Goal: Task Accomplishment & Management: Use online tool/utility

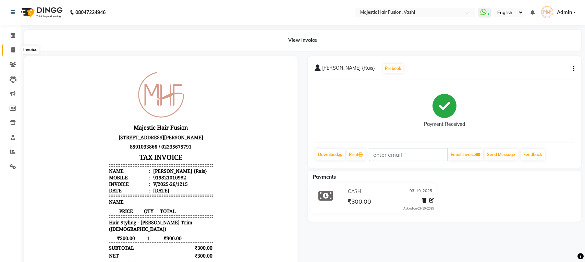
click at [13, 47] on icon at bounding box center [13, 49] width 4 height 5
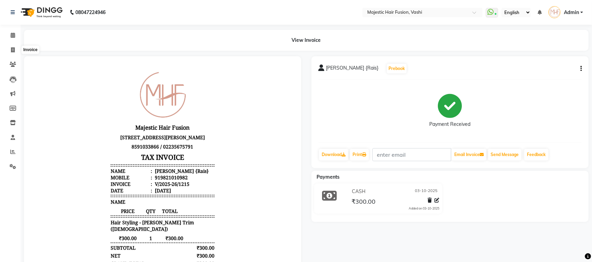
select select "service"
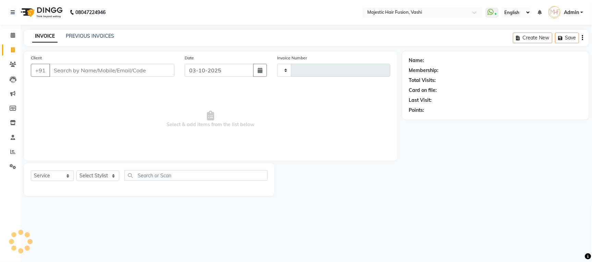
type input "1216"
select select "559"
click at [86, 71] on input "Client" at bounding box center [111, 70] width 125 height 13
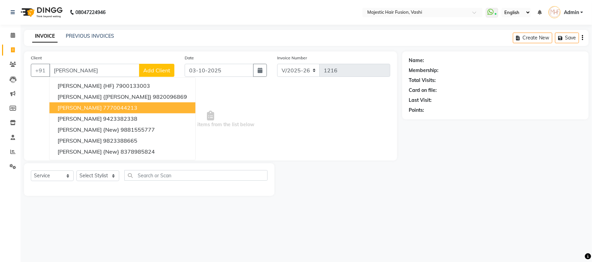
click at [127, 107] on ngb-highlight "7770044213" at bounding box center [120, 107] width 34 height 7
type input "7770044213"
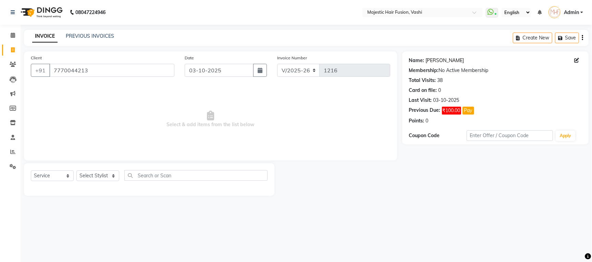
click at [436, 61] on link "[PERSON_NAME]" at bounding box center [445, 60] width 38 height 7
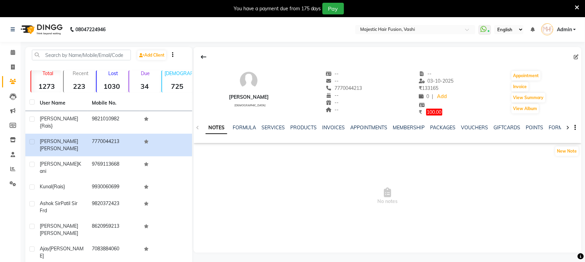
click at [578, 5] on icon at bounding box center [577, 7] width 4 height 6
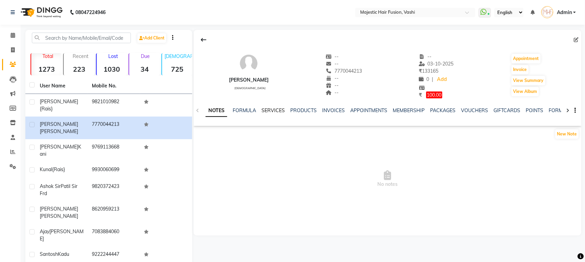
click at [270, 110] on link "SERVICES" at bounding box center [273, 110] width 23 height 6
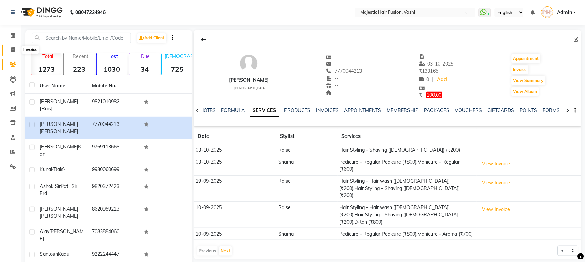
click at [11, 49] on icon at bounding box center [13, 49] width 4 height 5
select select "service"
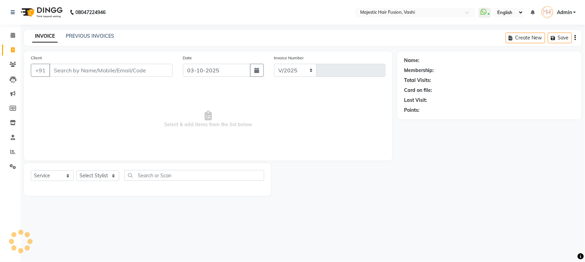
select select "559"
type input "1216"
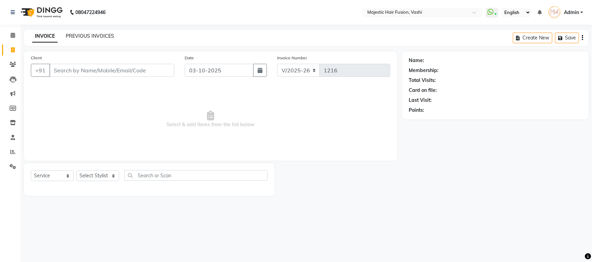
click at [81, 36] on link "PREVIOUS INVOICES" at bounding box center [90, 36] width 48 height 6
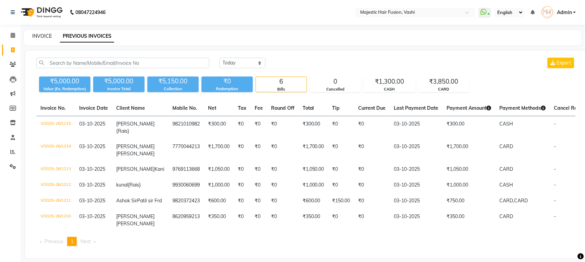
click at [41, 36] on link "INVOICE" at bounding box center [42, 36] width 20 height 6
select select "559"
select select "service"
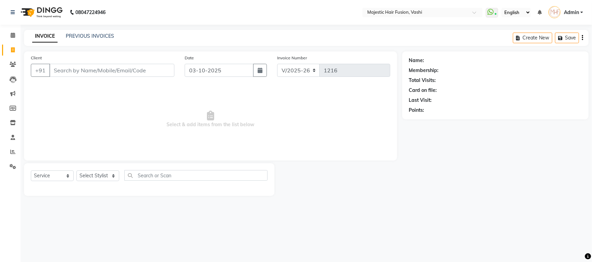
click at [70, 70] on input "Client" at bounding box center [111, 70] width 125 height 13
click at [77, 70] on input "Client" at bounding box center [111, 70] width 125 height 13
click at [82, 70] on input "Client" at bounding box center [111, 70] width 125 height 13
click at [83, 74] on input "Client" at bounding box center [111, 70] width 125 height 13
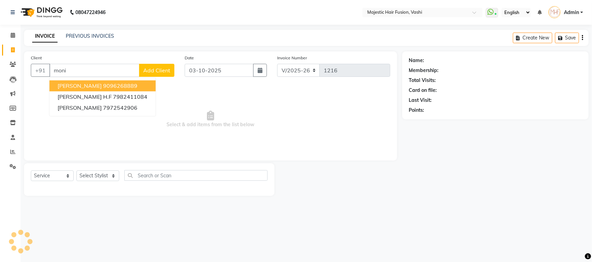
click at [103, 86] on ngb-highlight "9096268889" at bounding box center [120, 85] width 34 height 7
type input "9096268889"
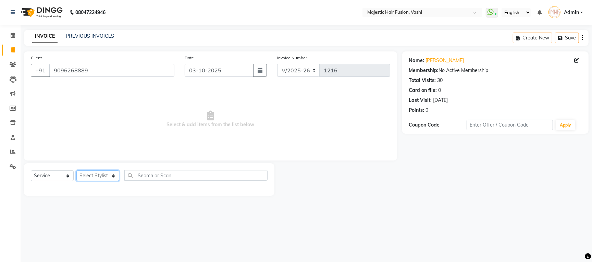
click at [99, 175] on select "Select Stylist [PERSON_NAME] [PERSON_NAME] [PERSON_NAME] [PERSON_NAME] Raise [P…" at bounding box center [97, 175] width 43 height 11
select select "48869"
click at [76, 171] on select "Select Stylist [PERSON_NAME] [PERSON_NAME] [PERSON_NAME] [PERSON_NAME] Raise [P…" at bounding box center [97, 175] width 43 height 11
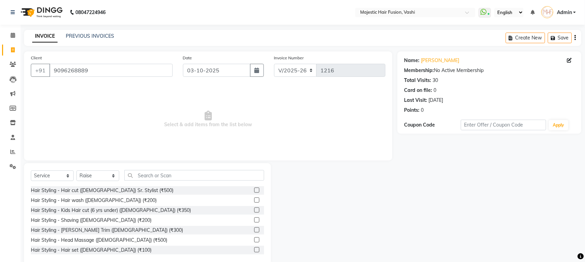
click at [254, 200] on label at bounding box center [256, 199] width 5 height 5
click at [254, 200] on input "checkbox" at bounding box center [256, 200] width 4 height 4
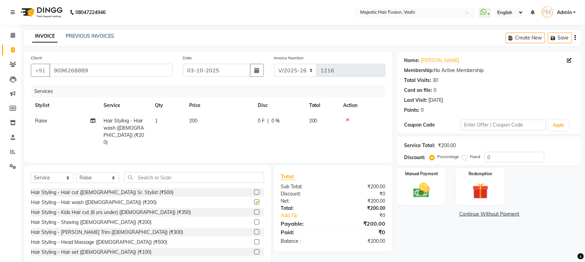
checkbox input "false"
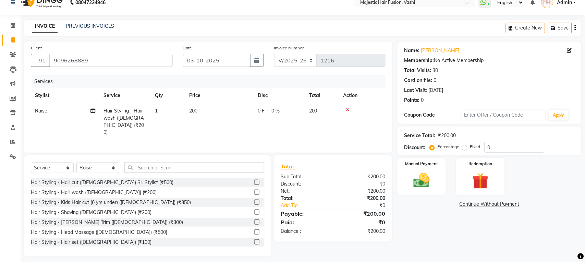
scroll to position [12, 0]
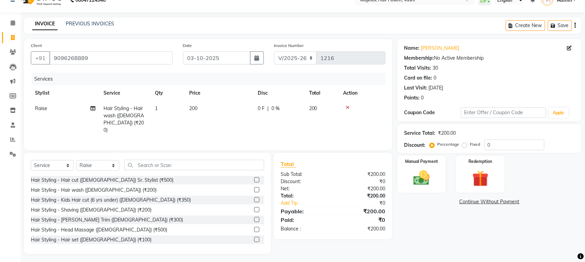
drag, startPoint x: 250, startPoint y: 207, endPoint x: 249, endPoint y: 204, distance: 3.5
click at [254, 208] on label at bounding box center [256, 209] width 5 height 5
click at [254, 208] on input "checkbox" at bounding box center [256, 210] width 4 height 4
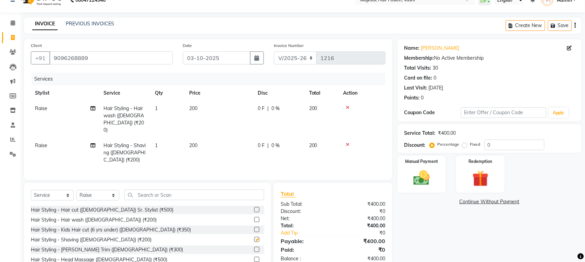
checkbox input "false"
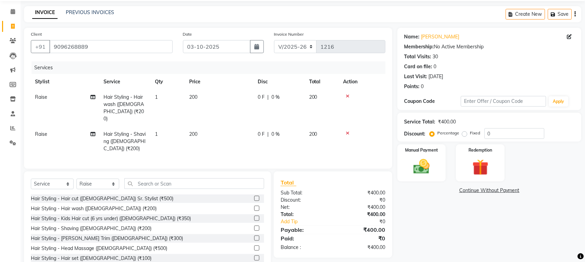
scroll to position [30, 0]
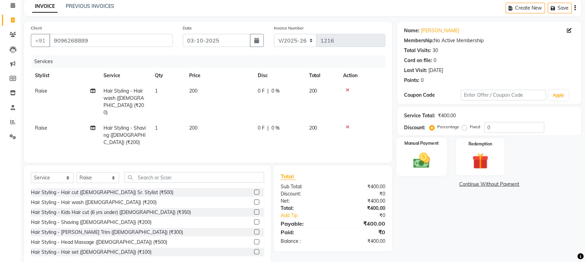
click at [430, 159] on img at bounding box center [421, 160] width 27 height 19
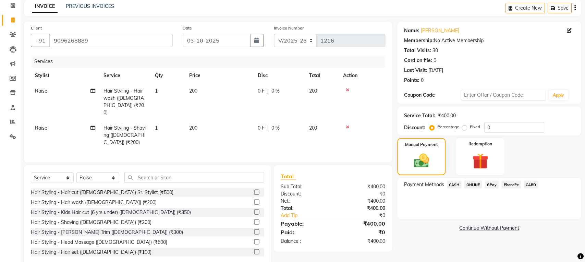
click at [457, 185] on span "CASH" at bounding box center [454, 185] width 15 height 8
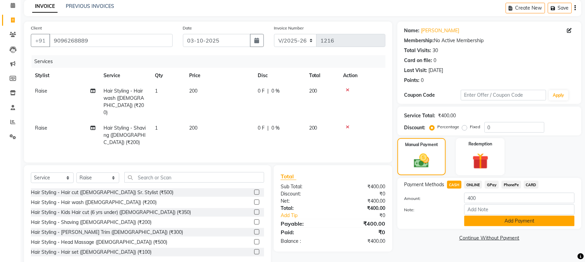
drag, startPoint x: 502, startPoint y: 225, endPoint x: 501, endPoint y: 221, distance: 3.9
click at [502, 225] on button "Add Payment" at bounding box center [519, 220] width 110 height 11
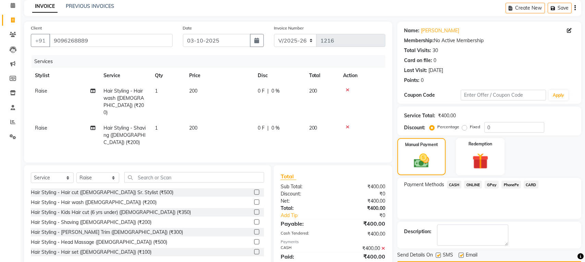
scroll to position [50, 0]
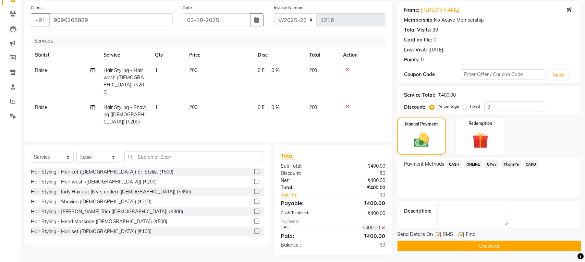
click at [436, 235] on label at bounding box center [438, 234] width 5 height 5
click at [436, 235] on input "checkbox" at bounding box center [438, 235] width 4 height 4
checkbox input "false"
click at [462, 235] on label at bounding box center [461, 234] width 5 height 5
click at [462, 235] on input "checkbox" at bounding box center [461, 235] width 4 height 4
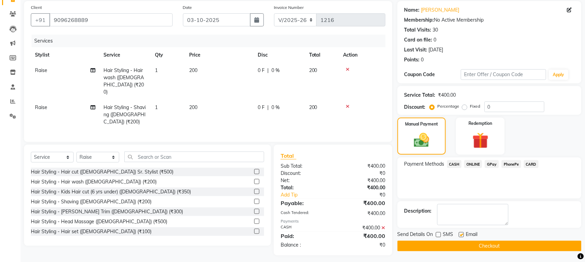
checkbox input "false"
click at [459, 243] on button "Checkout" at bounding box center [489, 245] width 184 height 11
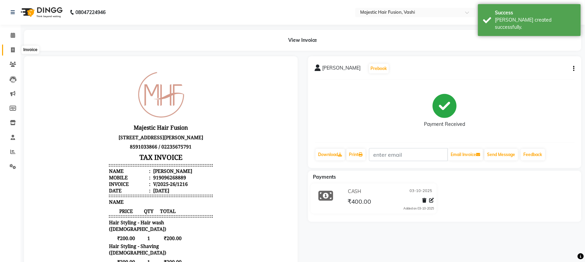
click at [12, 50] on icon at bounding box center [13, 49] width 4 height 5
select select "559"
select select "service"
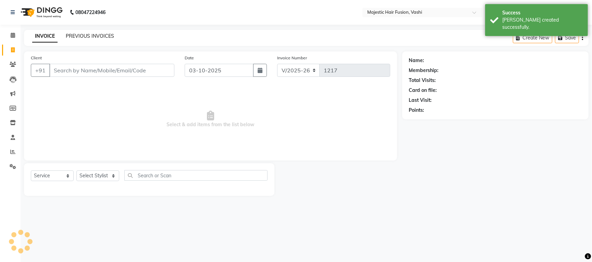
click at [94, 35] on link "PREVIOUS INVOICES" at bounding box center [90, 36] width 48 height 6
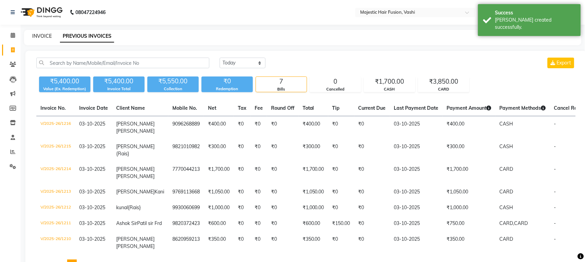
click at [38, 38] on link "INVOICE" at bounding box center [42, 36] width 20 height 6
select select "559"
select select "service"
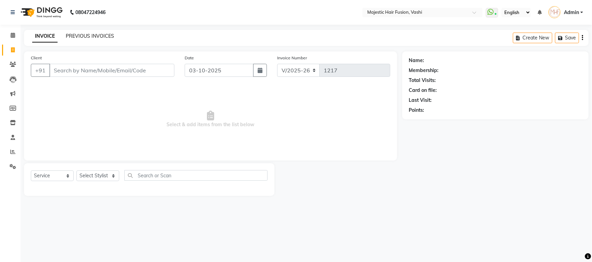
click at [88, 36] on link "PREVIOUS INVOICES" at bounding box center [90, 36] width 48 height 6
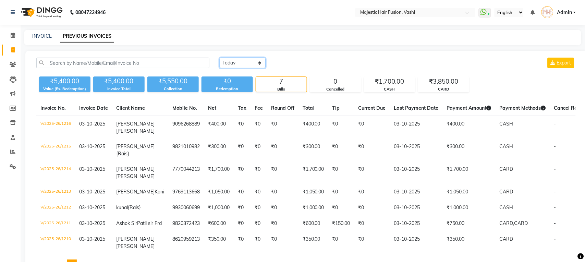
click at [236, 62] on select "[DATE] [DATE] Custom Range" at bounding box center [243, 63] width 46 height 11
click at [220, 58] on select "[DATE] [DATE] Custom Range" at bounding box center [243, 63] width 46 height 11
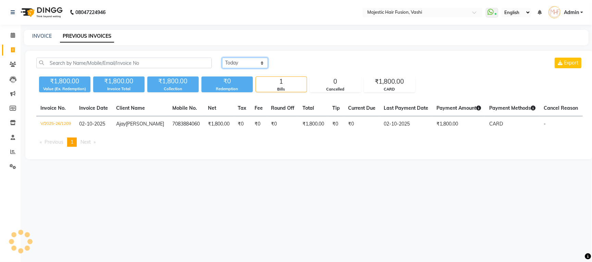
click at [255, 63] on select "[DATE] [DATE] Custom Range" at bounding box center [245, 63] width 46 height 11
select select "range"
click at [222, 58] on select "[DATE] [DATE] Custom Range" at bounding box center [245, 63] width 46 height 11
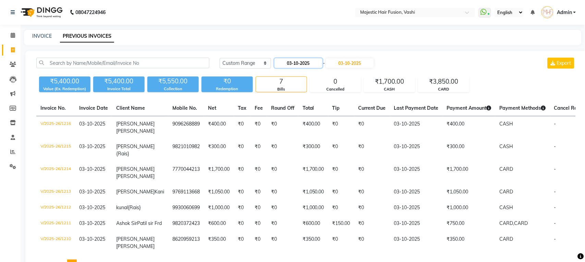
click at [301, 61] on input "03-10-2025" at bounding box center [298, 63] width 48 height 10
select select "10"
select select "2025"
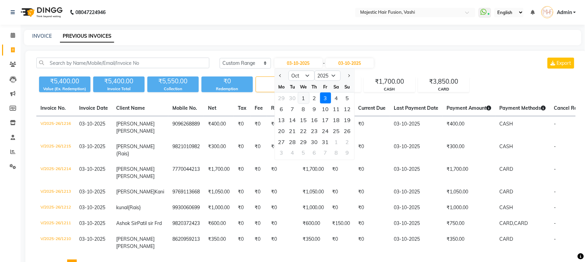
click at [302, 99] on div "1" at bounding box center [303, 97] width 11 height 11
type input "01-10-2025"
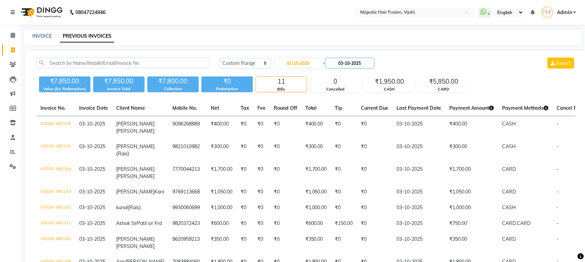
click at [342, 63] on input "03-10-2025" at bounding box center [350, 63] width 48 height 10
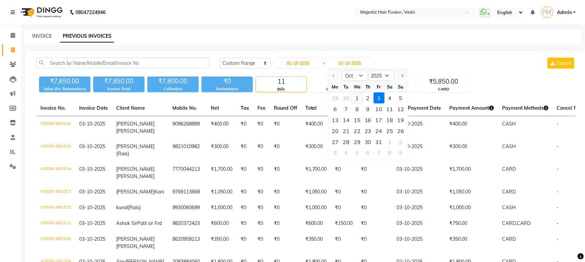
click at [355, 99] on div "1" at bounding box center [356, 97] width 11 height 11
type input "01-10-2025"
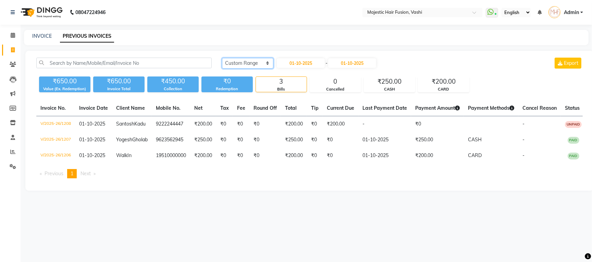
click at [265, 61] on select "[DATE] [DATE] Custom Range" at bounding box center [247, 63] width 51 height 11
select select "[DATE]"
click at [222, 58] on select "[DATE] [DATE] Custom Range" at bounding box center [247, 63] width 51 height 11
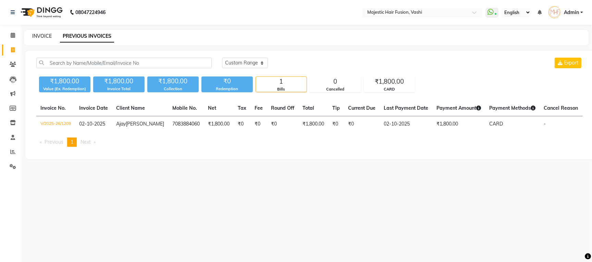
click at [43, 35] on link "INVOICE" at bounding box center [42, 36] width 20 height 6
select select "service"
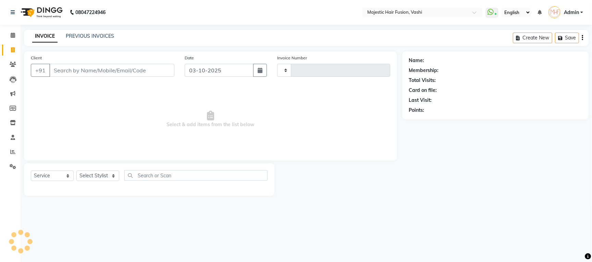
type input "1217"
select select "559"
click at [319, 152] on span "Select & add items from the list below" at bounding box center [210, 119] width 359 height 69
click at [84, 36] on link "PREVIOUS INVOICES" at bounding box center [90, 36] width 48 height 6
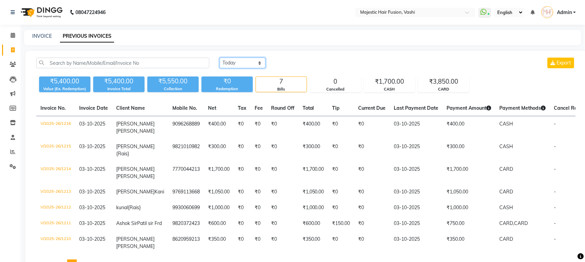
click at [247, 64] on select "[DATE] [DATE] Custom Range" at bounding box center [243, 63] width 46 height 11
select select "range"
click at [220, 58] on select "[DATE] [DATE] Custom Range" at bounding box center [243, 63] width 46 height 11
click at [292, 60] on input "03-10-2025" at bounding box center [298, 63] width 48 height 10
select select "10"
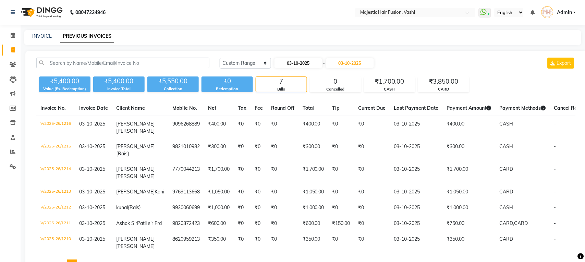
select select "2025"
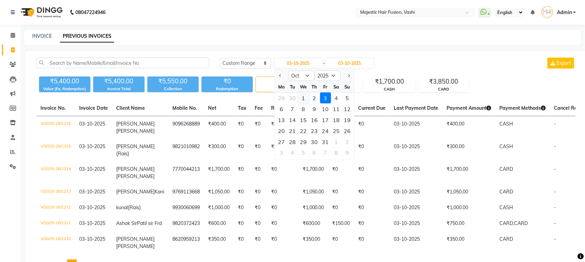
click at [304, 97] on div "1" at bounding box center [303, 97] width 11 height 11
type input "01-10-2025"
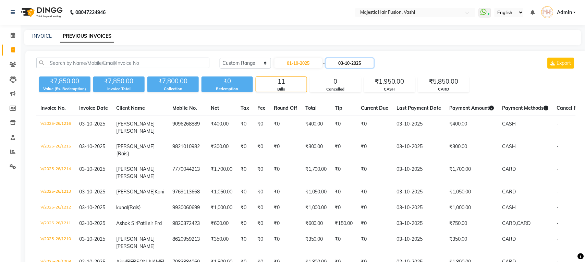
click at [343, 64] on input "03-10-2025" at bounding box center [350, 63] width 48 height 10
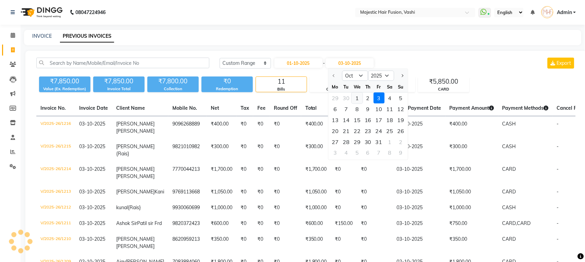
click at [357, 97] on div "1" at bounding box center [356, 97] width 11 height 11
type input "01-10-2025"
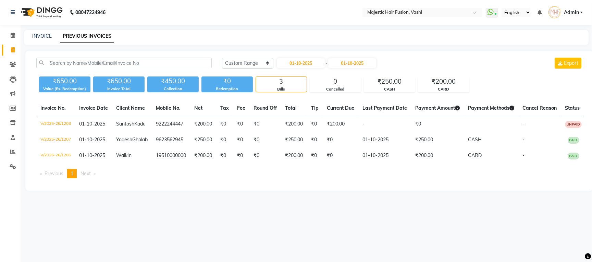
click at [334, 233] on div "08047224946 Select Location × Majestic Hair Fusion, Vashi WhatsApp Status ✕ Sta…" at bounding box center [296, 131] width 592 height 262
click at [255, 62] on select "[DATE] [DATE] Custom Range" at bounding box center [247, 63] width 51 height 11
click at [222, 58] on select "[DATE] [DATE] Custom Range" at bounding box center [247, 63] width 51 height 11
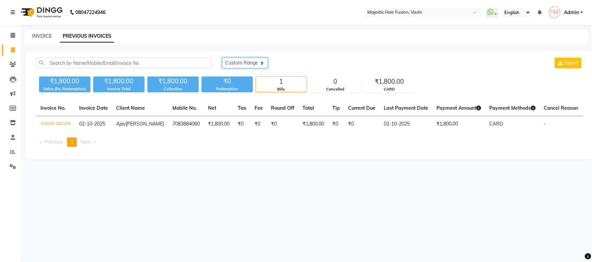
click at [240, 61] on select "[DATE] [DATE] Custom Range" at bounding box center [245, 63] width 46 height 11
select select "today"
click at [222, 58] on select "[DATE] [DATE] Custom Range" at bounding box center [245, 63] width 46 height 11
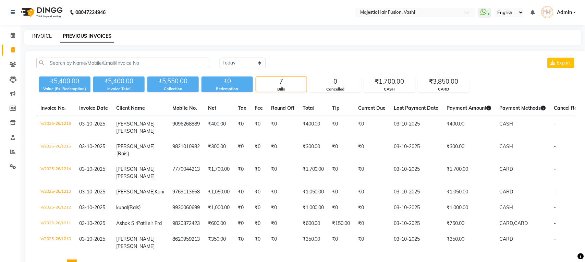
click at [40, 36] on link "INVOICE" at bounding box center [42, 36] width 20 height 6
select select "559"
select select "service"
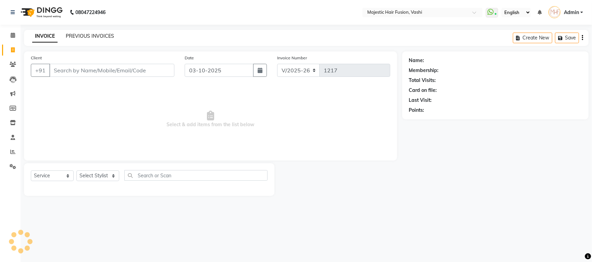
click at [89, 35] on link "PREVIOUS INVOICES" at bounding box center [90, 36] width 48 height 6
